Goal: Use online tool/utility: Utilize a website feature to perform a specific function

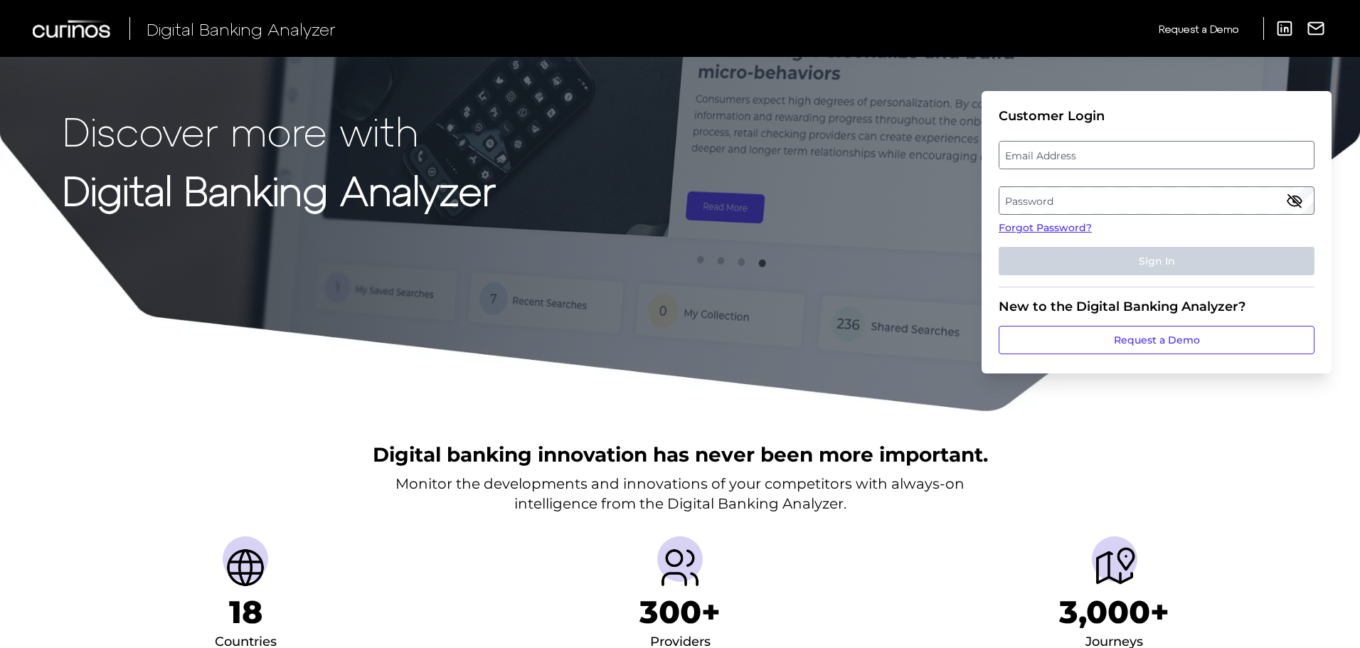
click at [1070, 159] on label "Email Address" at bounding box center [1156, 155] width 314 height 26
click at [1070, 159] on input "email" at bounding box center [1157, 155] width 316 height 28
click at [1055, 158] on input "Email Address" at bounding box center [1157, 155] width 316 height 28
type input "[PERSON_NAME][EMAIL_ADDRESS][PERSON_NAME][DOMAIN_NAME]"
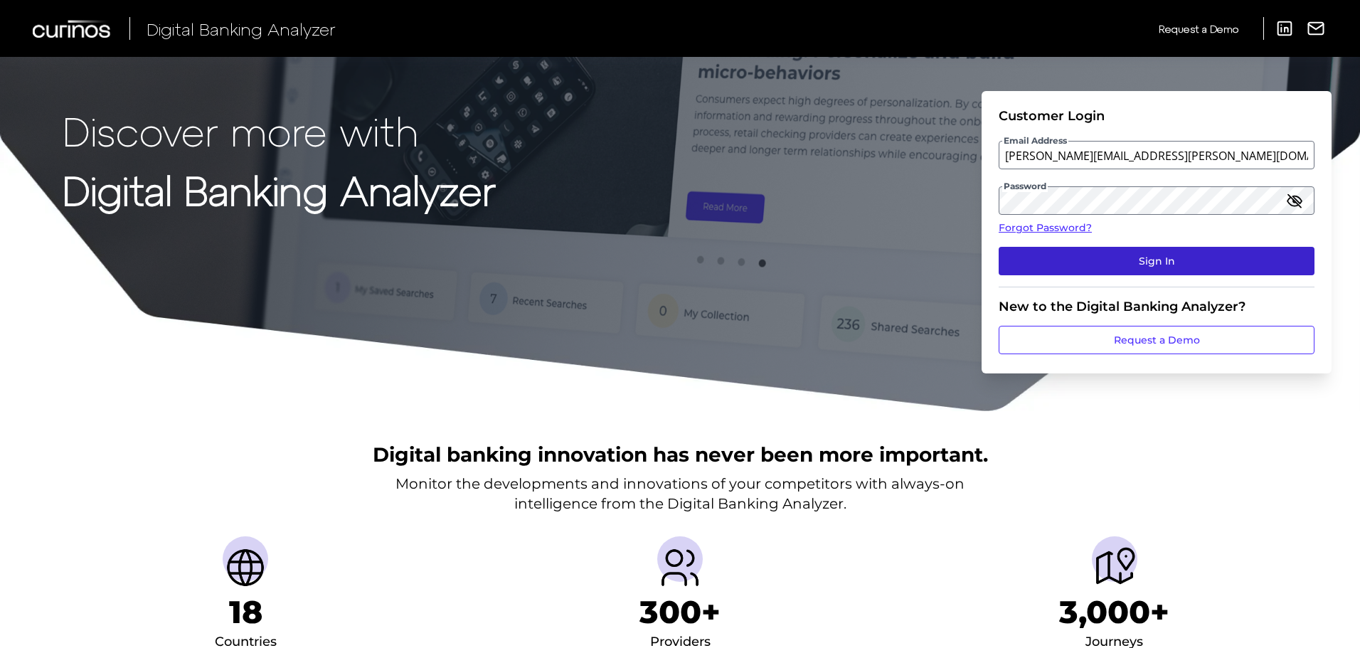
click at [1155, 255] on button "Sign In" at bounding box center [1157, 261] width 316 height 28
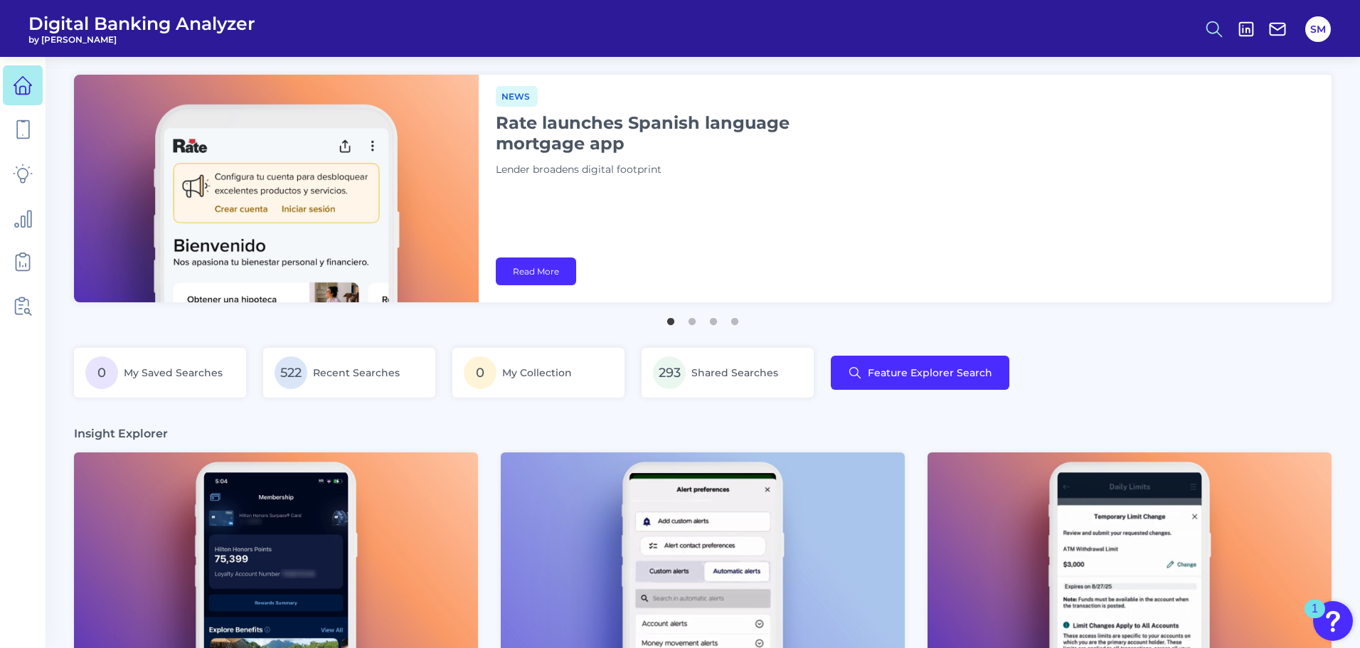
click at [1213, 28] on icon at bounding box center [1214, 29] width 20 height 20
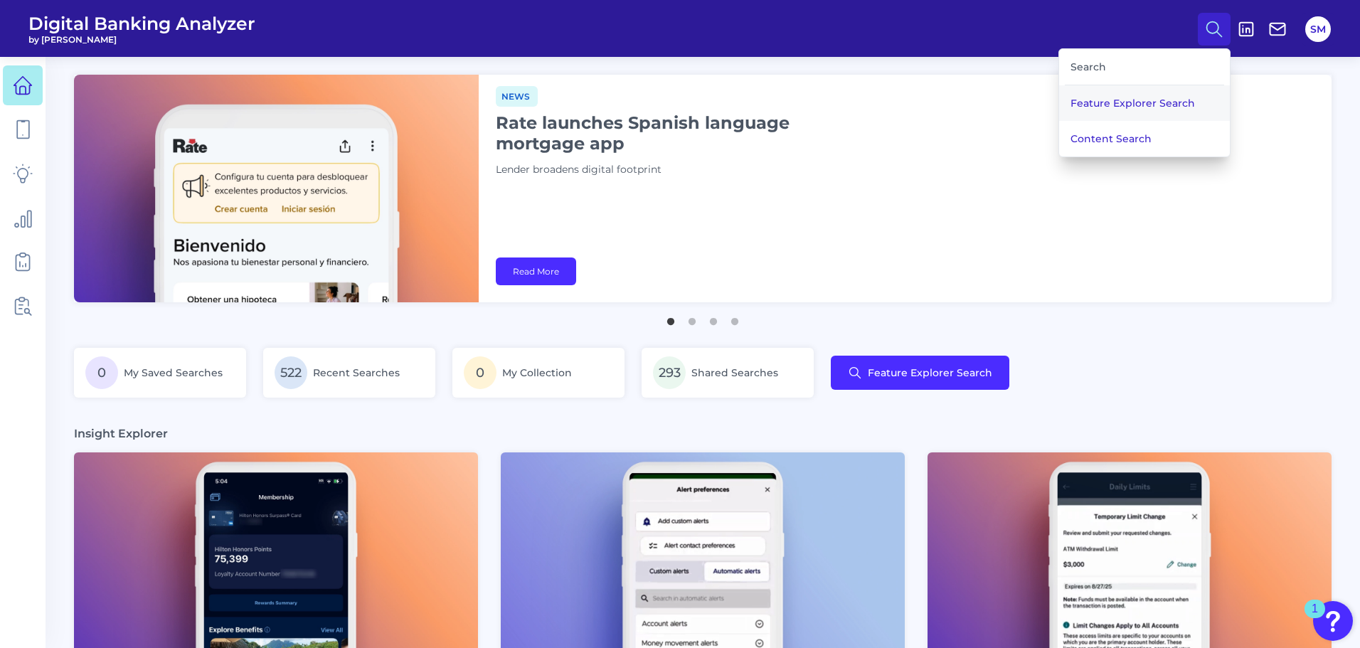
click at [1146, 96] on button "Feature Explorer Search" at bounding box center [1144, 103] width 171 height 36
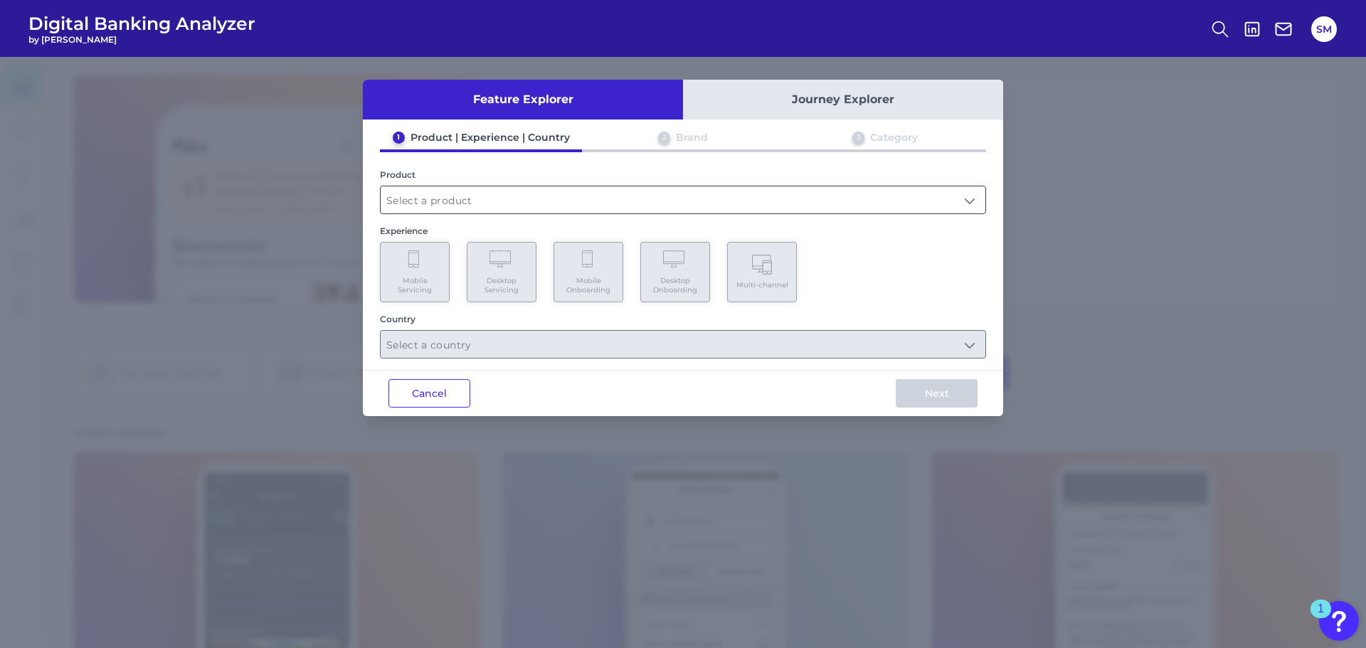
click at [415, 206] on input "text" at bounding box center [683, 199] width 605 height 27
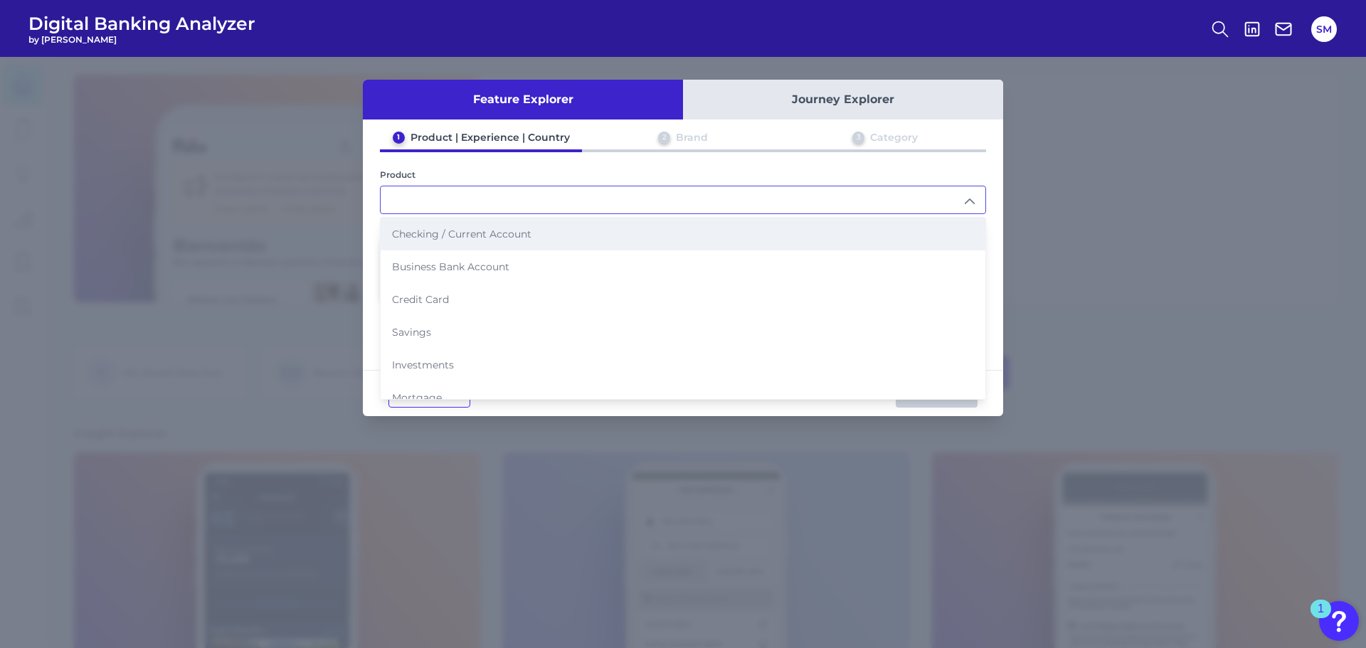
click at [419, 238] on span "Checking / Current Account" at bounding box center [461, 234] width 139 height 13
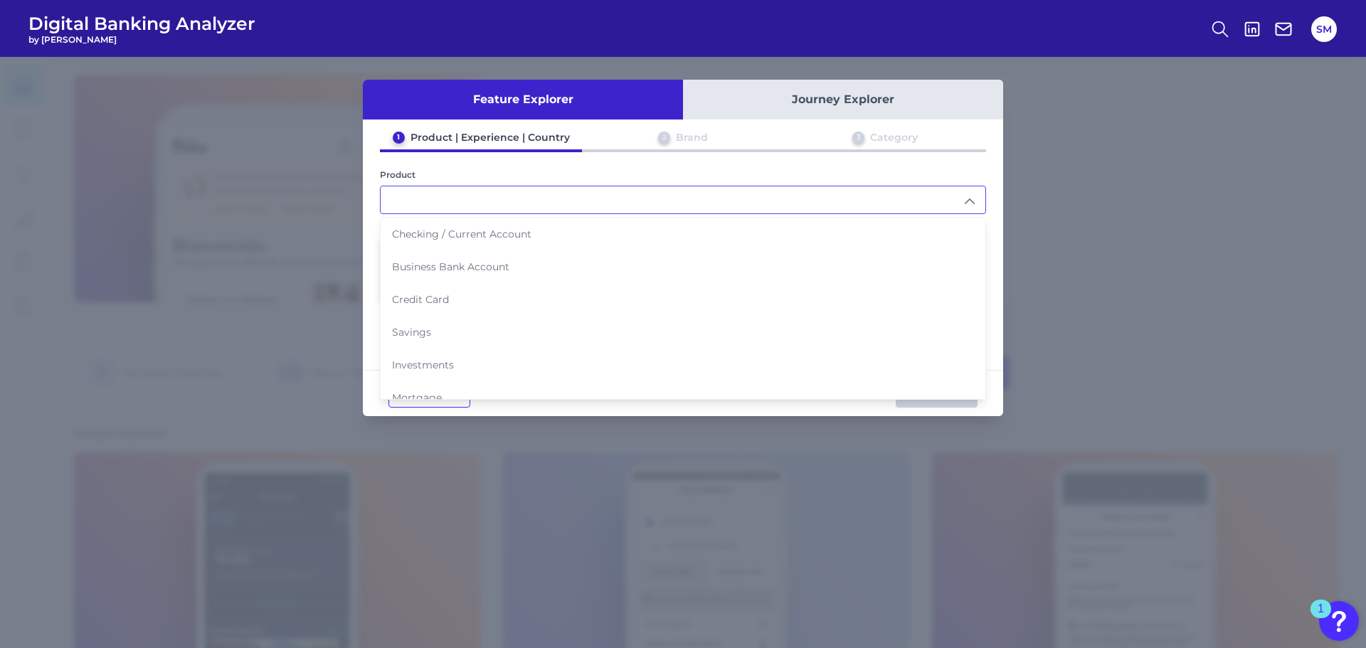
type input "Checking / Current Account"
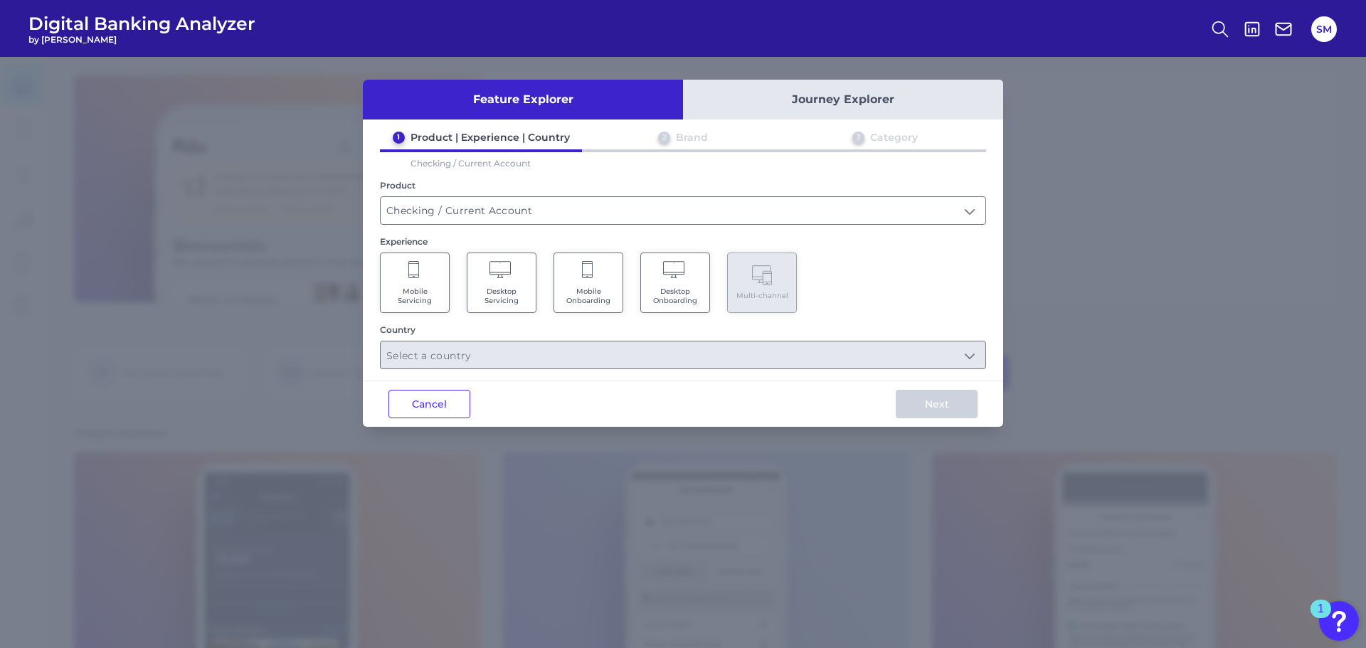
click at [411, 279] on icon at bounding box center [414, 271] width 13 height 20
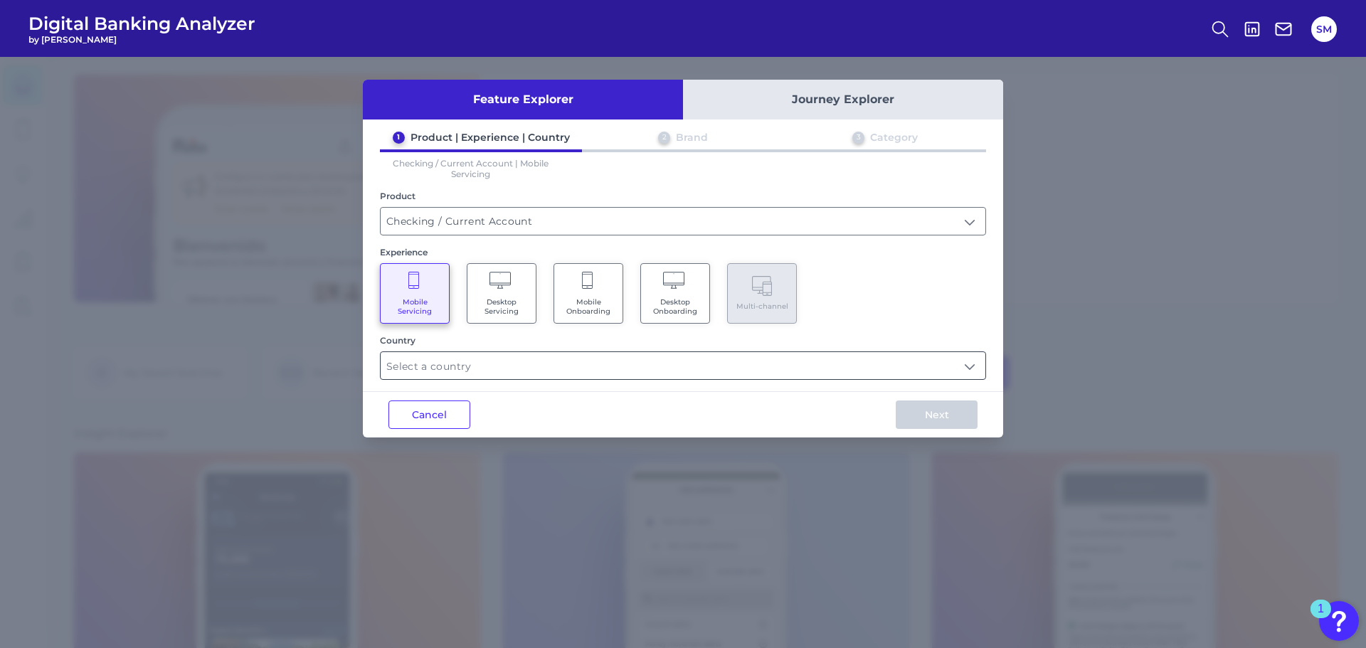
click at [459, 368] on input "text" at bounding box center [683, 365] width 605 height 27
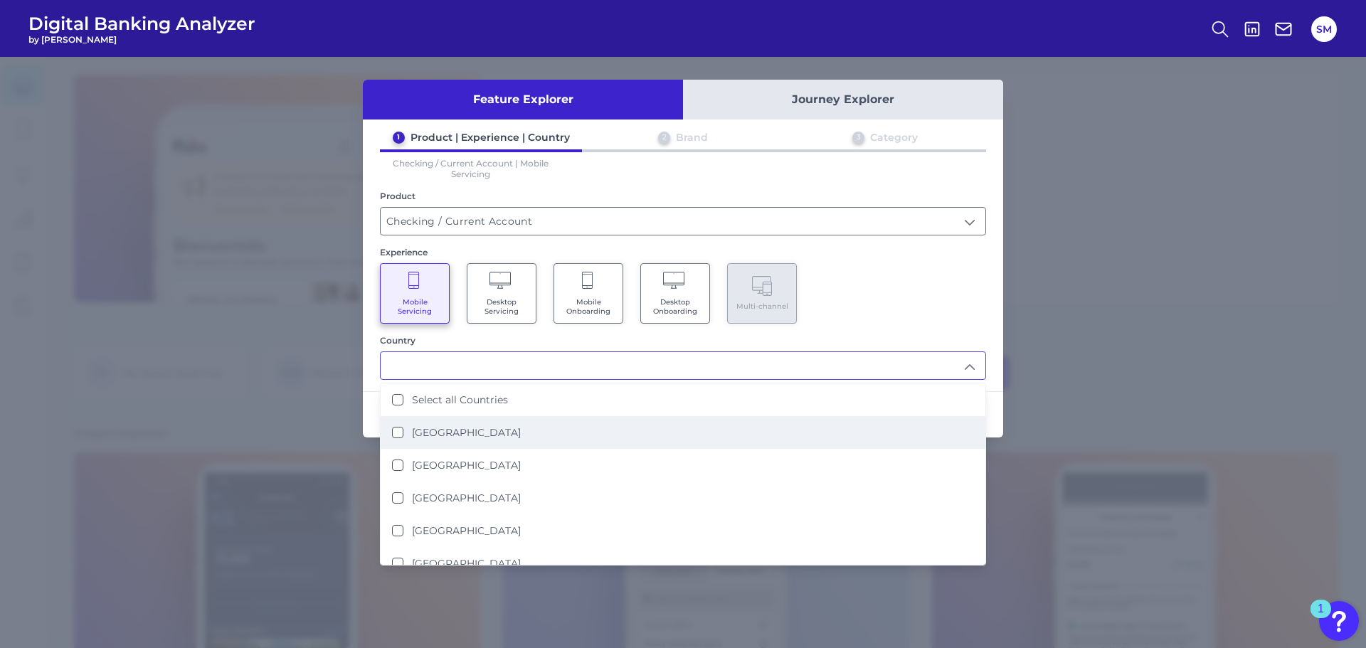
click at [437, 428] on label "[GEOGRAPHIC_DATA]" at bounding box center [466, 432] width 109 height 13
type input "[GEOGRAPHIC_DATA]"
click at [905, 305] on div "Mobile Servicing Desktop Servicing Mobile Onboarding Desktop Onboarding Multi-c…" at bounding box center [683, 293] width 606 height 60
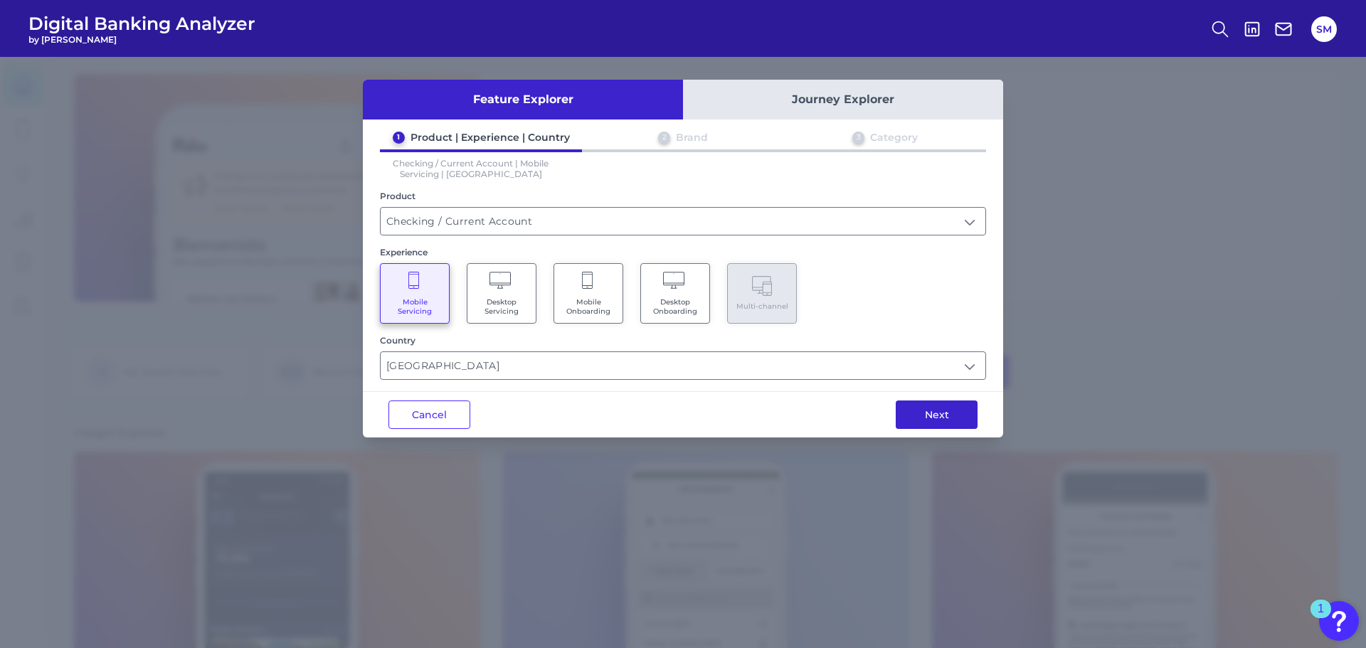
click at [960, 415] on button "Next" at bounding box center [936, 414] width 82 height 28
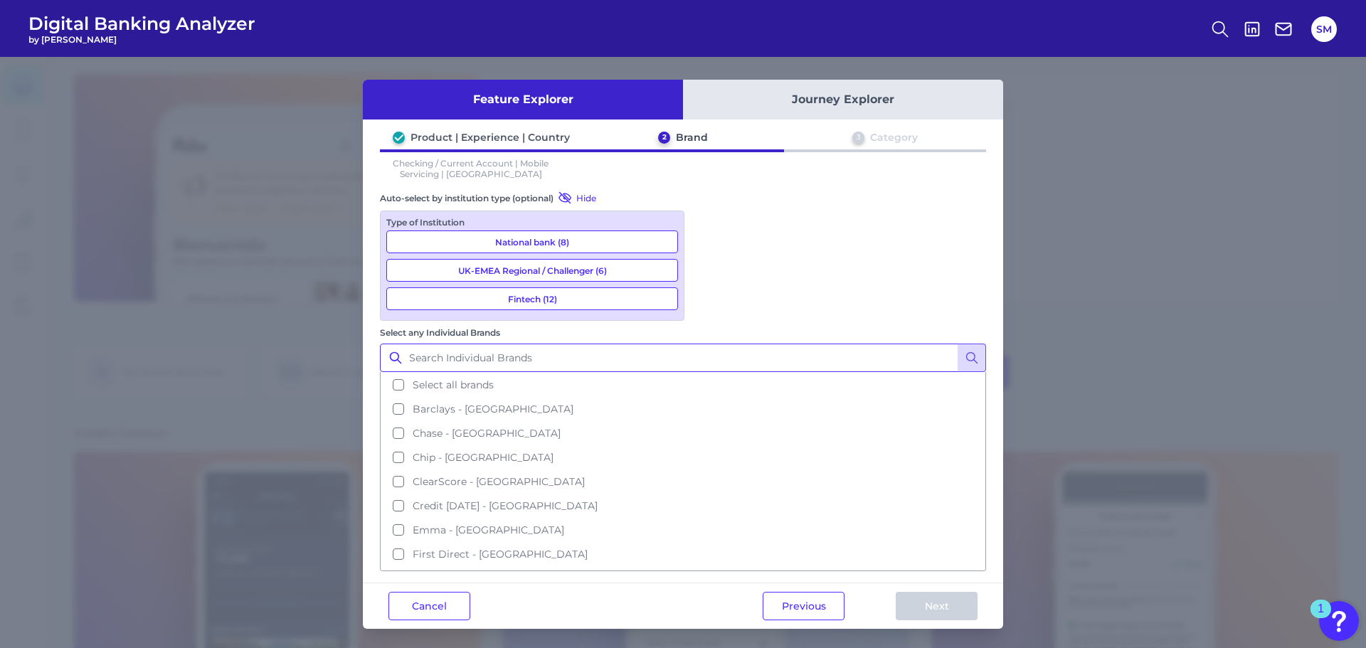
click at [743, 344] on input "Select any Individual Brands" at bounding box center [683, 358] width 606 height 28
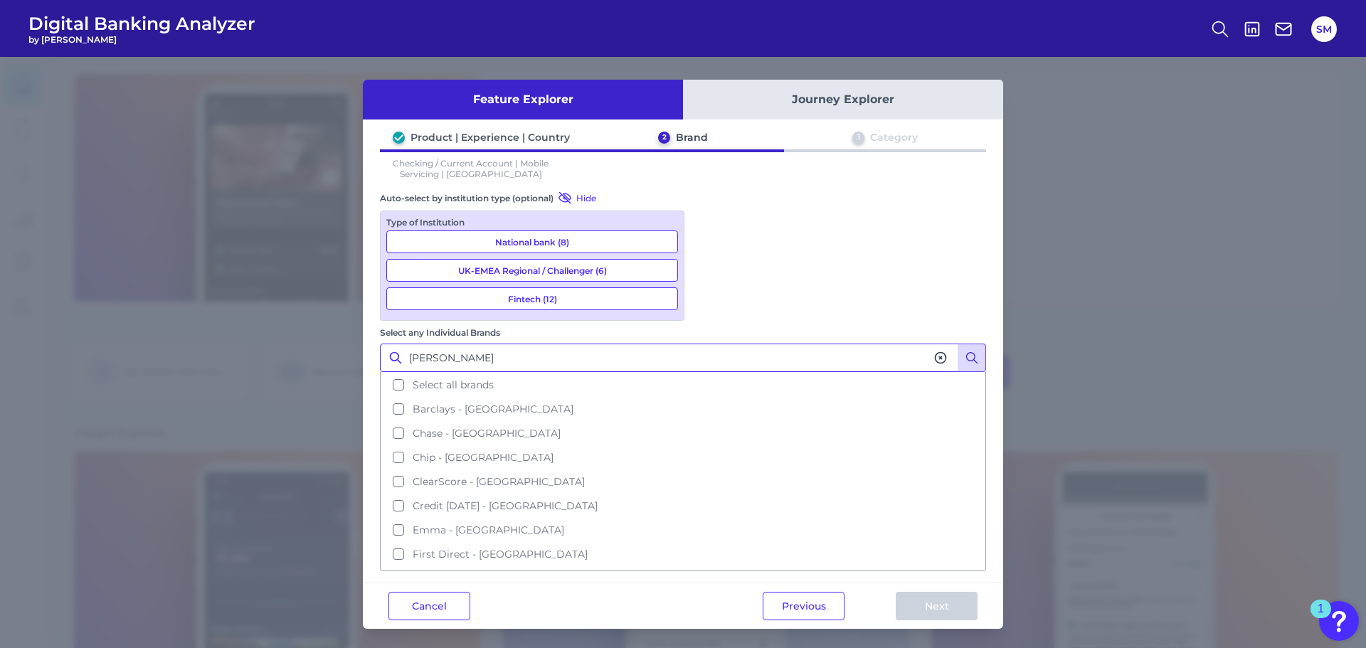
type input "[PERSON_NAME]"
click at [967, 353] on circle at bounding box center [971, 357] width 9 height 9
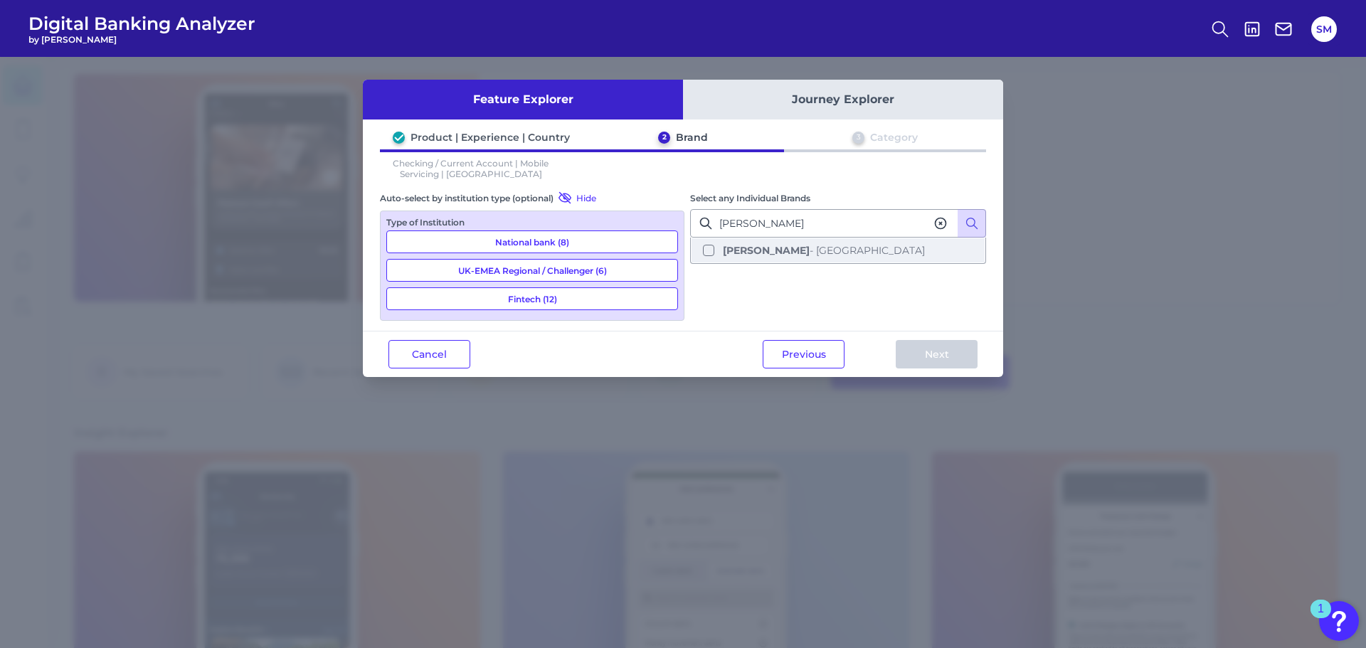
click at [730, 257] on button "[PERSON_NAME] - UK" at bounding box center [837, 250] width 293 height 24
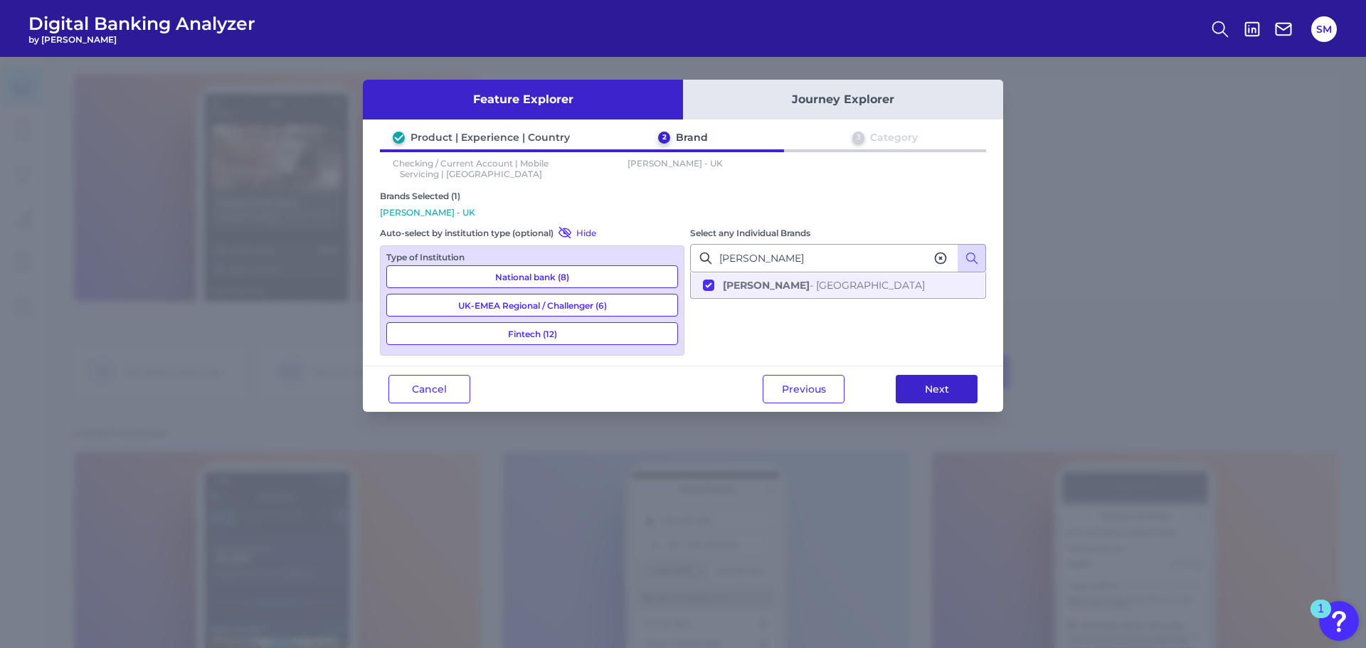
click at [917, 392] on button "Next" at bounding box center [936, 389] width 82 height 28
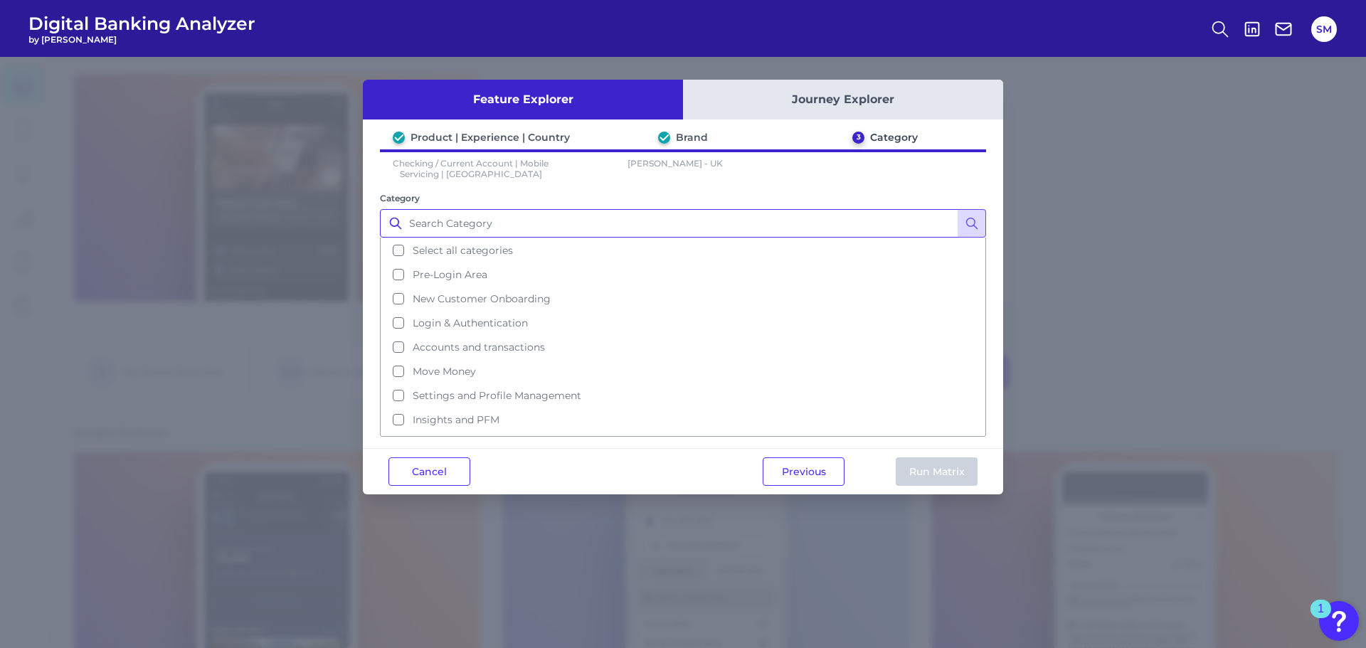
click at [499, 237] on input "Category" at bounding box center [683, 223] width 606 height 28
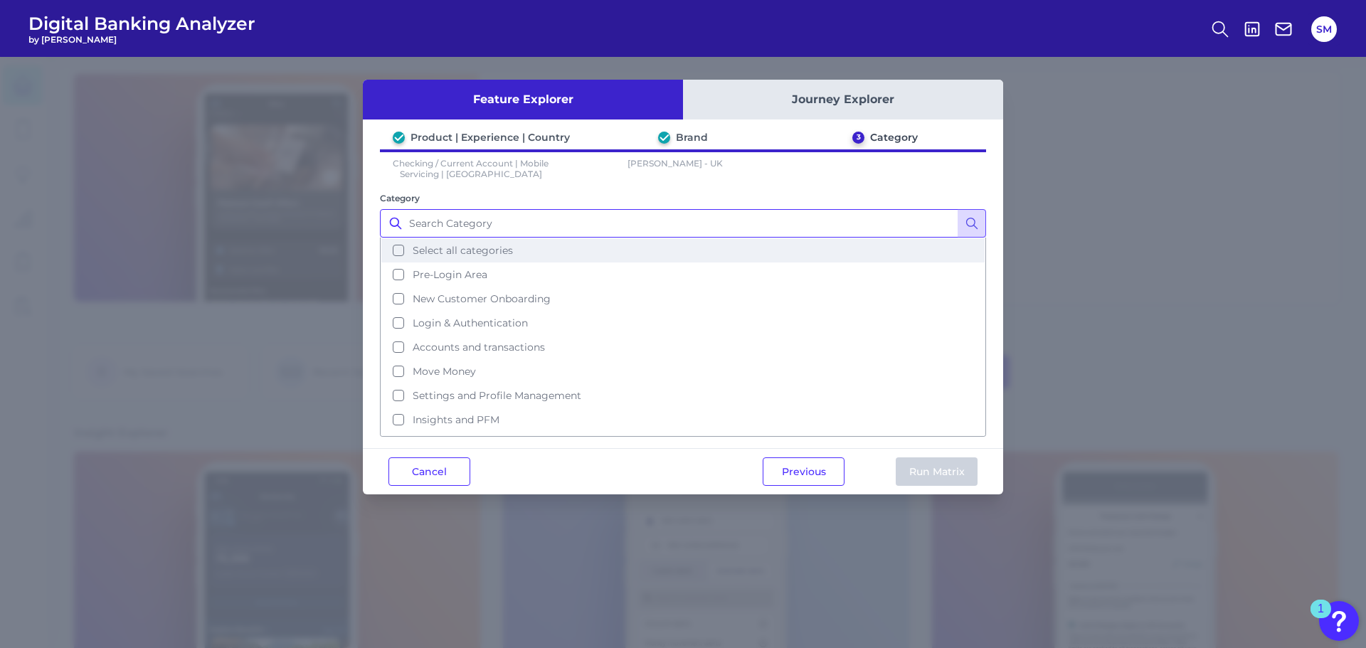
click at [509, 250] on span "Select all categories" at bounding box center [463, 250] width 100 height 13
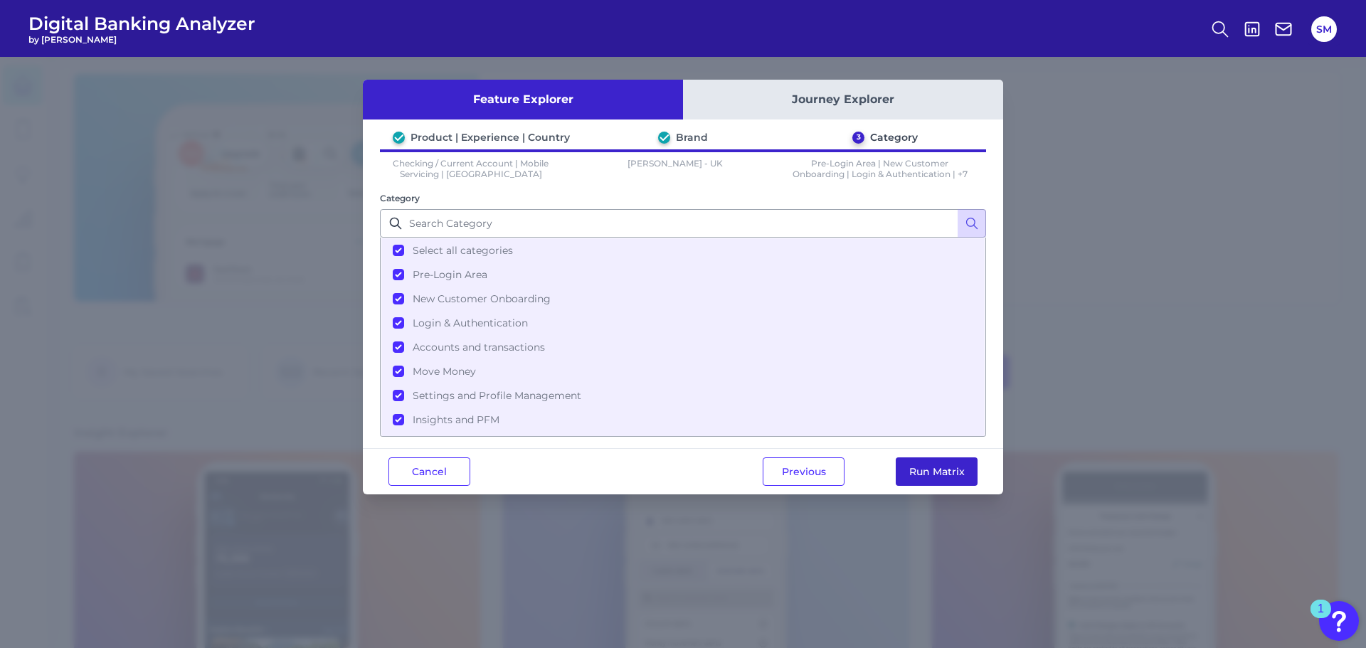
click at [922, 477] on button "Run Matrix" at bounding box center [936, 471] width 82 height 28
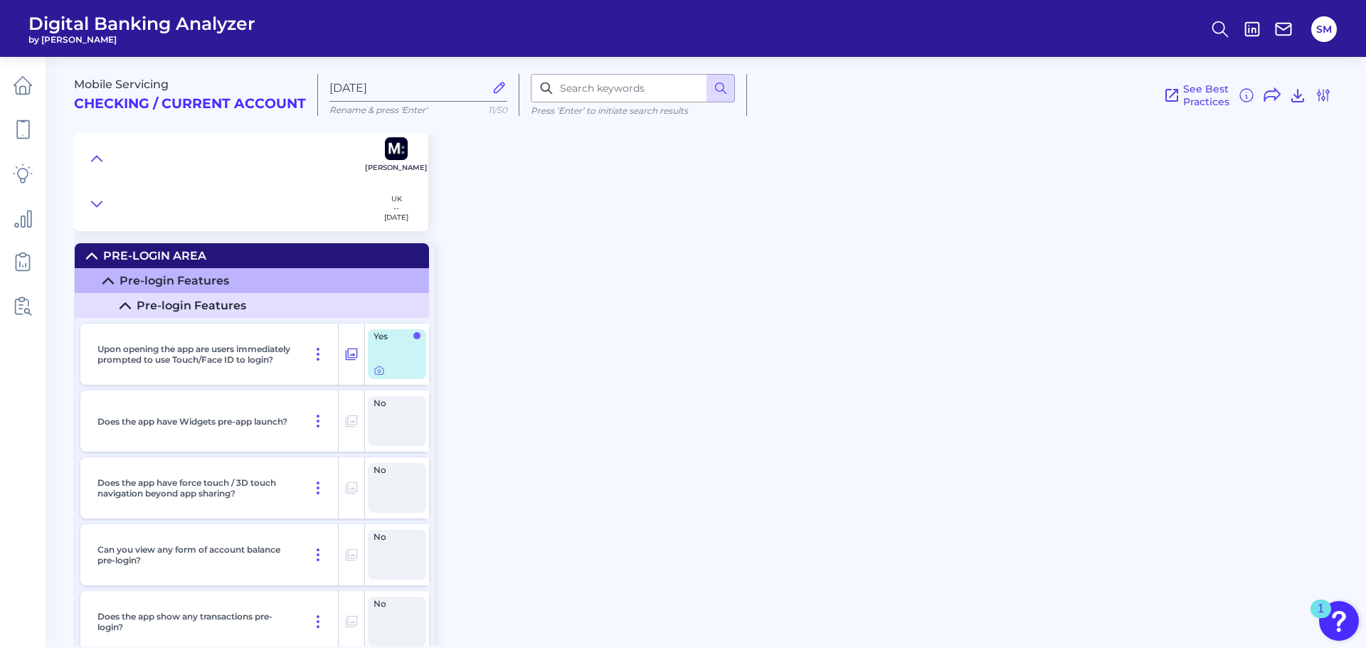
click at [878, 266] on div "Mobile Servicing Checking / Current Account [DATE] Rename & press 'Enter' 11/50…" at bounding box center [720, 346] width 1292 height 600
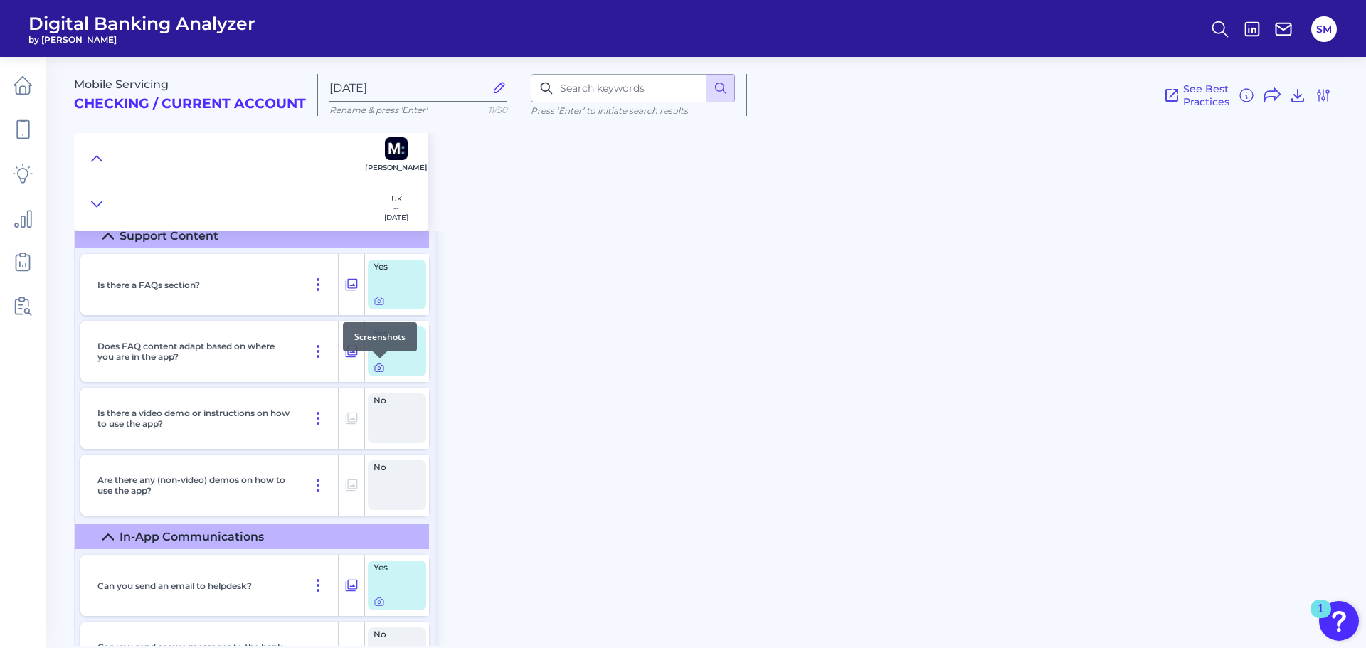
click at [379, 366] on icon at bounding box center [378, 367] width 11 height 11
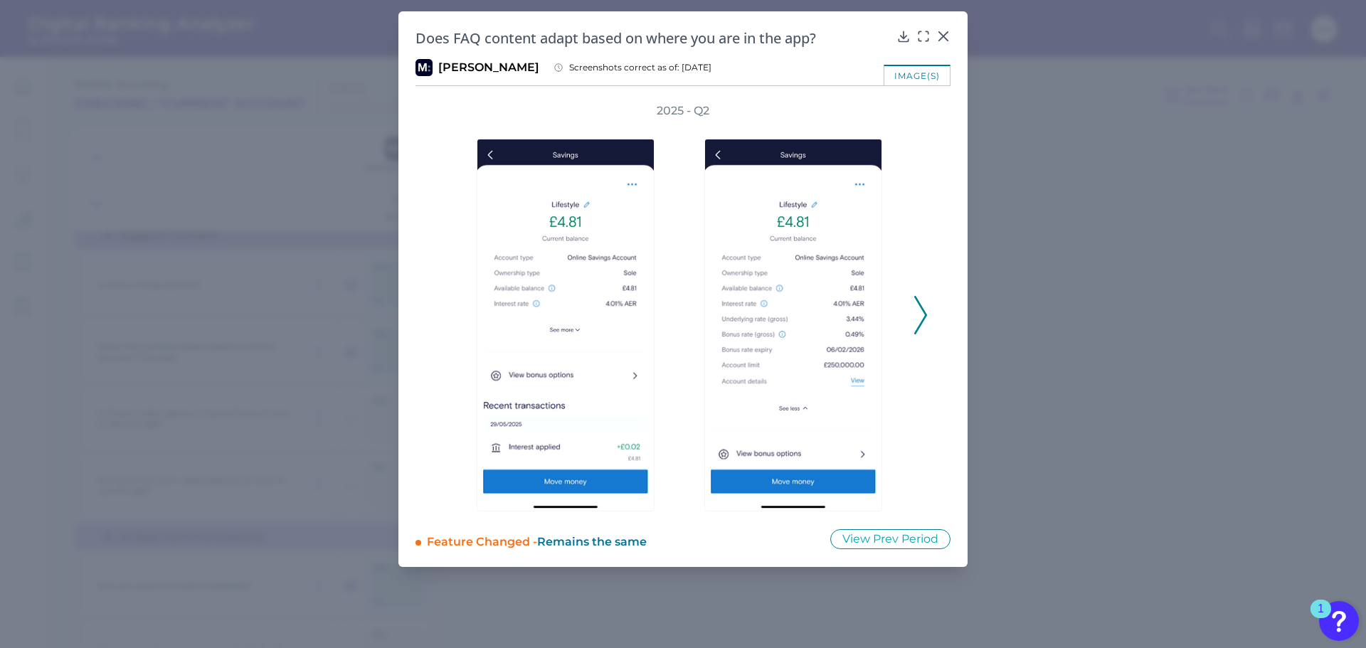
click at [925, 311] on icon at bounding box center [920, 315] width 13 height 38
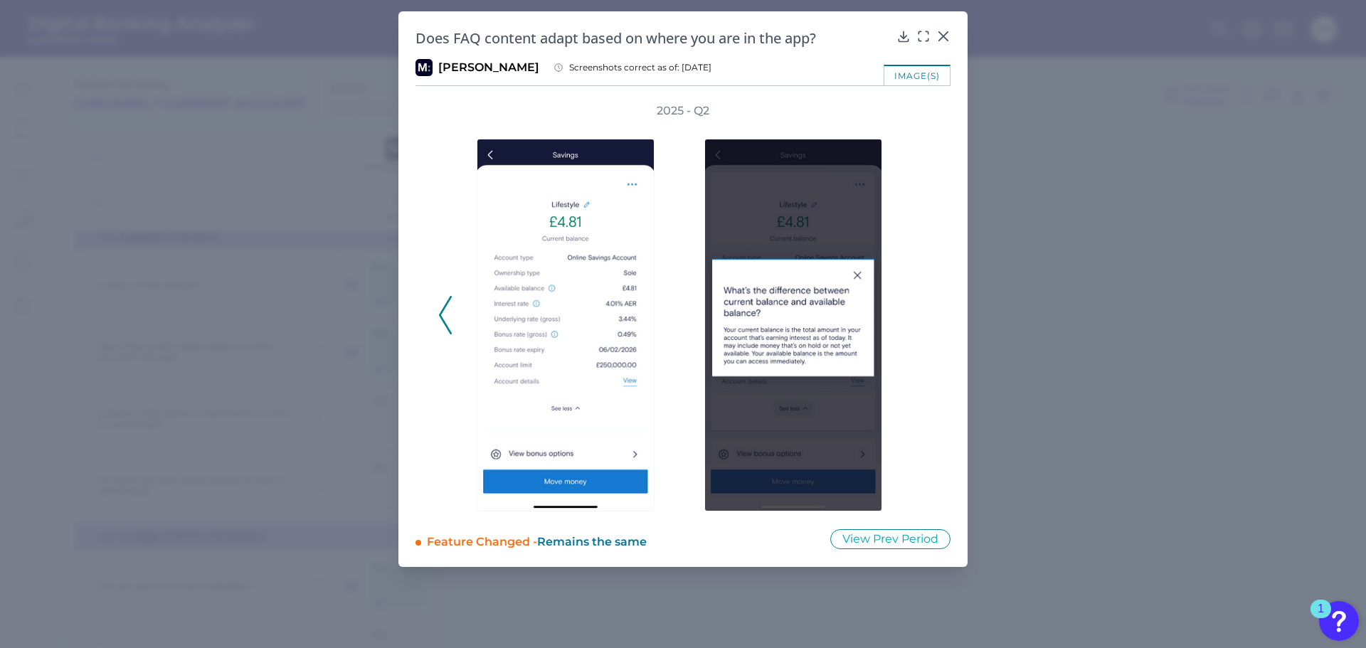
click at [907, 348] on div at bounding box center [797, 315] width 228 height 393
click at [445, 315] on icon at bounding box center [445, 315] width 13 height 38
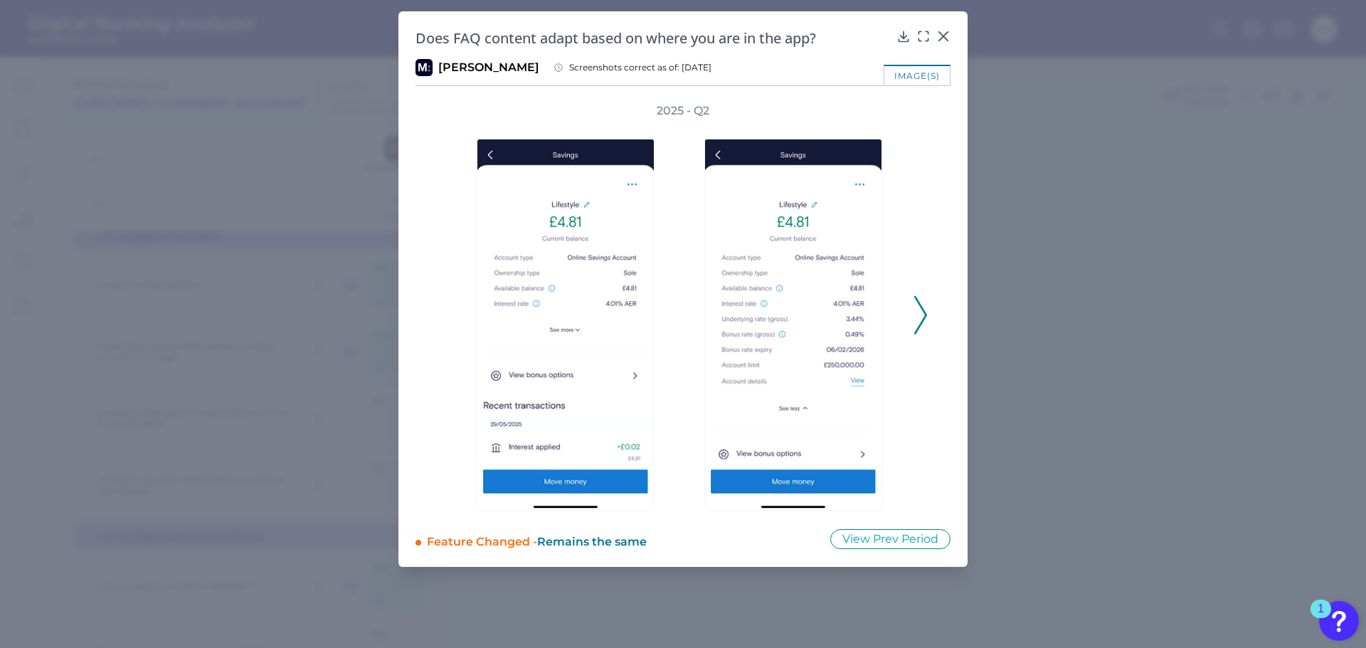
click at [432, 355] on div "2025 - Q2" at bounding box center [682, 307] width 535 height 408
click at [1332, 616] on img "Open Resource Center, 1 new notification" at bounding box center [1339, 621] width 40 height 40
